Goal: Information Seeking & Learning: Learn about a topic

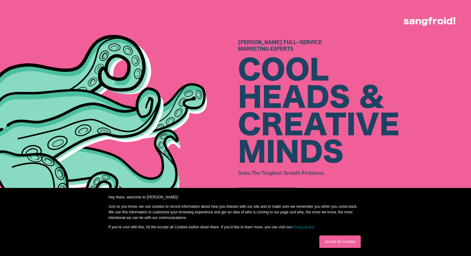
click at [337, 241] on link "Accept all Cookies" at bounding box center [339, 242] width 41 height 12
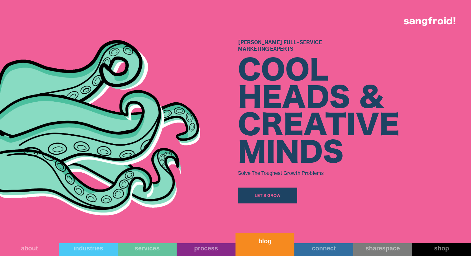
click at [269, 251] on link "blog" at bounding box center [265, 244] width 59 height 23
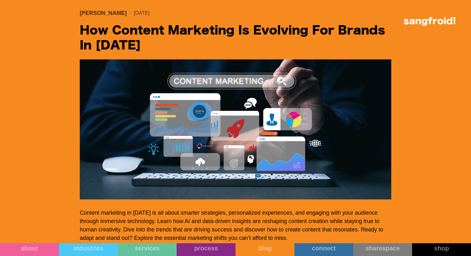
scroll to position [3028, 0]
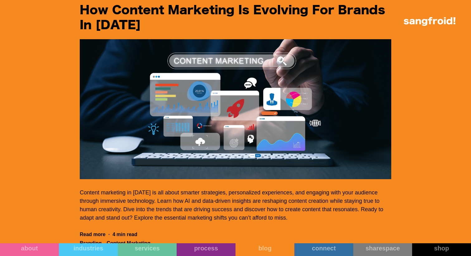
click at [253, 136] on img "Filter 5" at bounding box center [236, 109] width 312 height 140
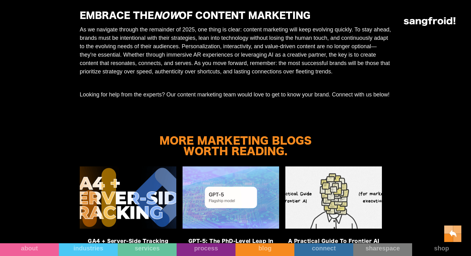
scroll to position [1218, 0]
